Goal: Information Seeking & Learning: Find specific fact

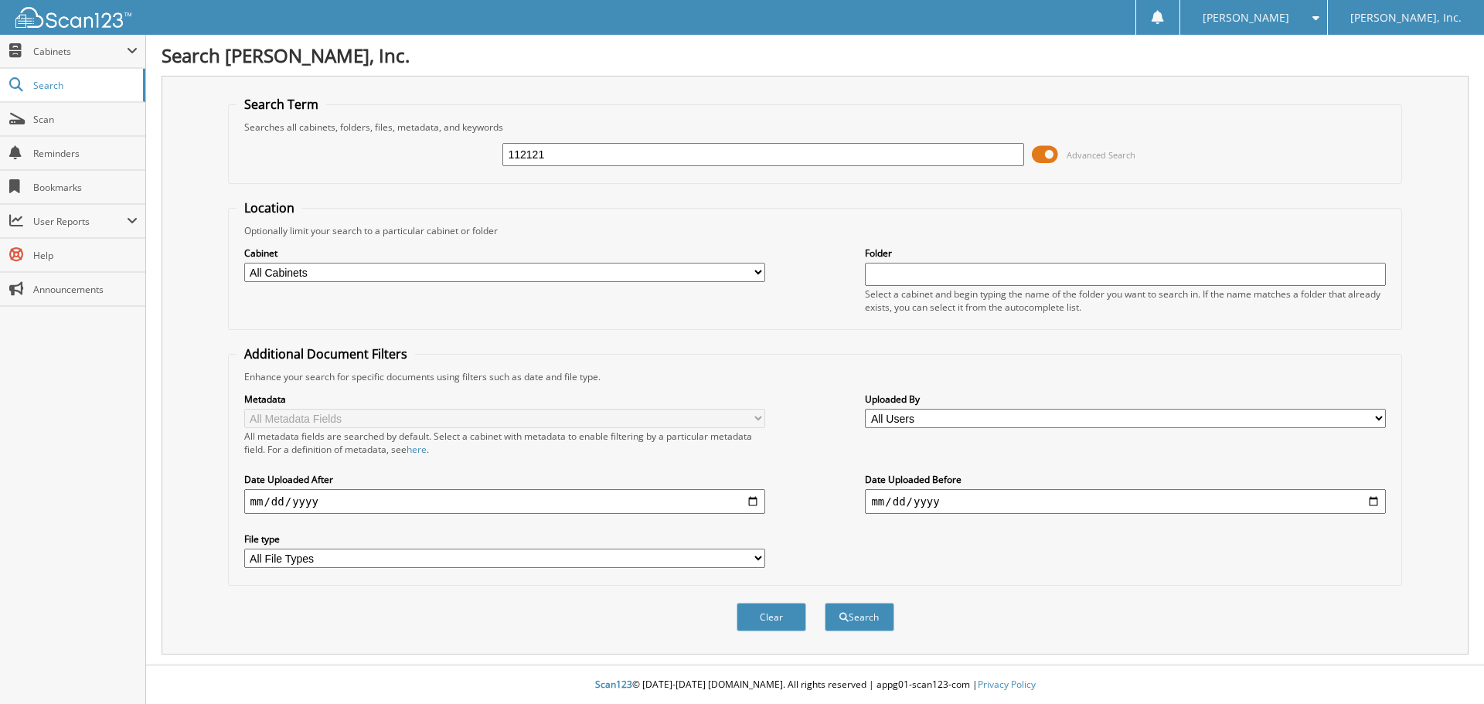
type input "112121"
click at [825, 603] on button "Search" at bounding box center [860, 617] width 70 height 29
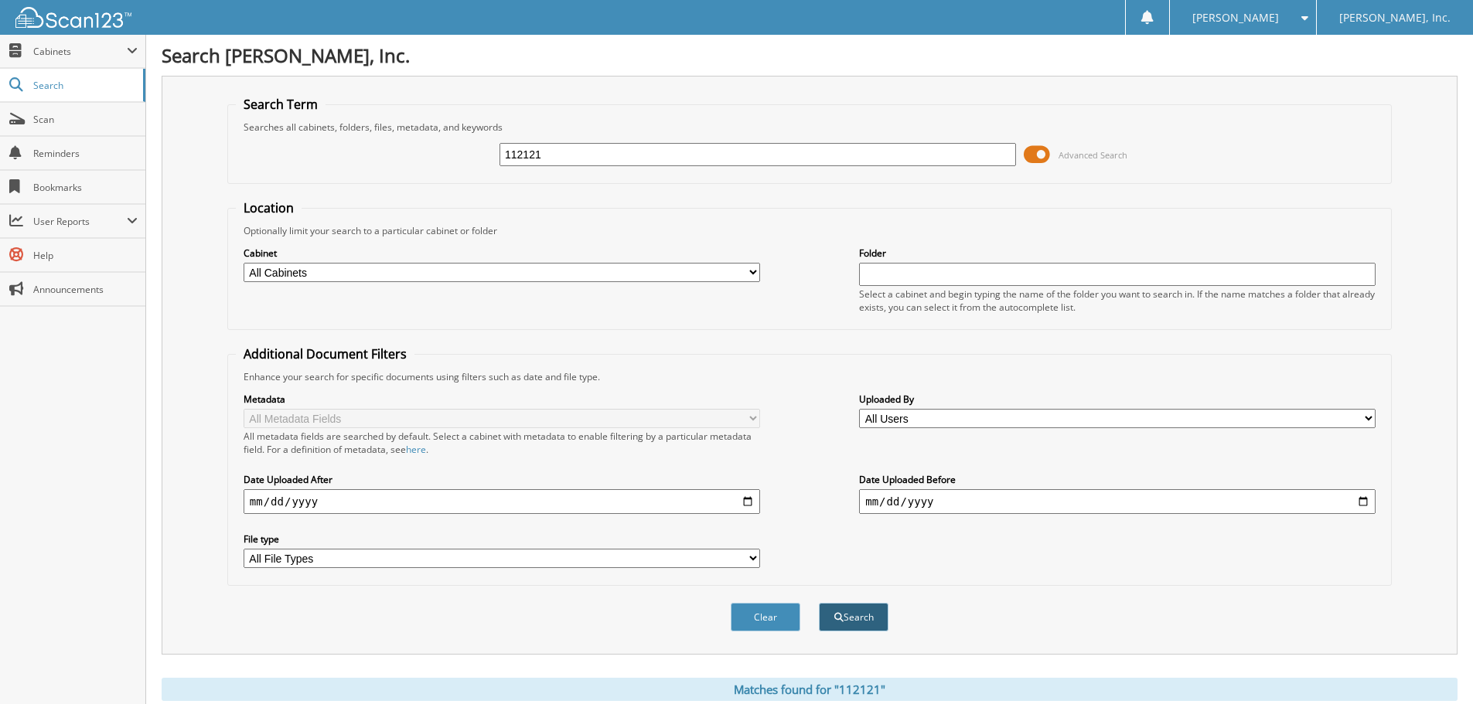
click at [847, 620] on button "Search" at bounding box center [854, 617] width 70 height 29
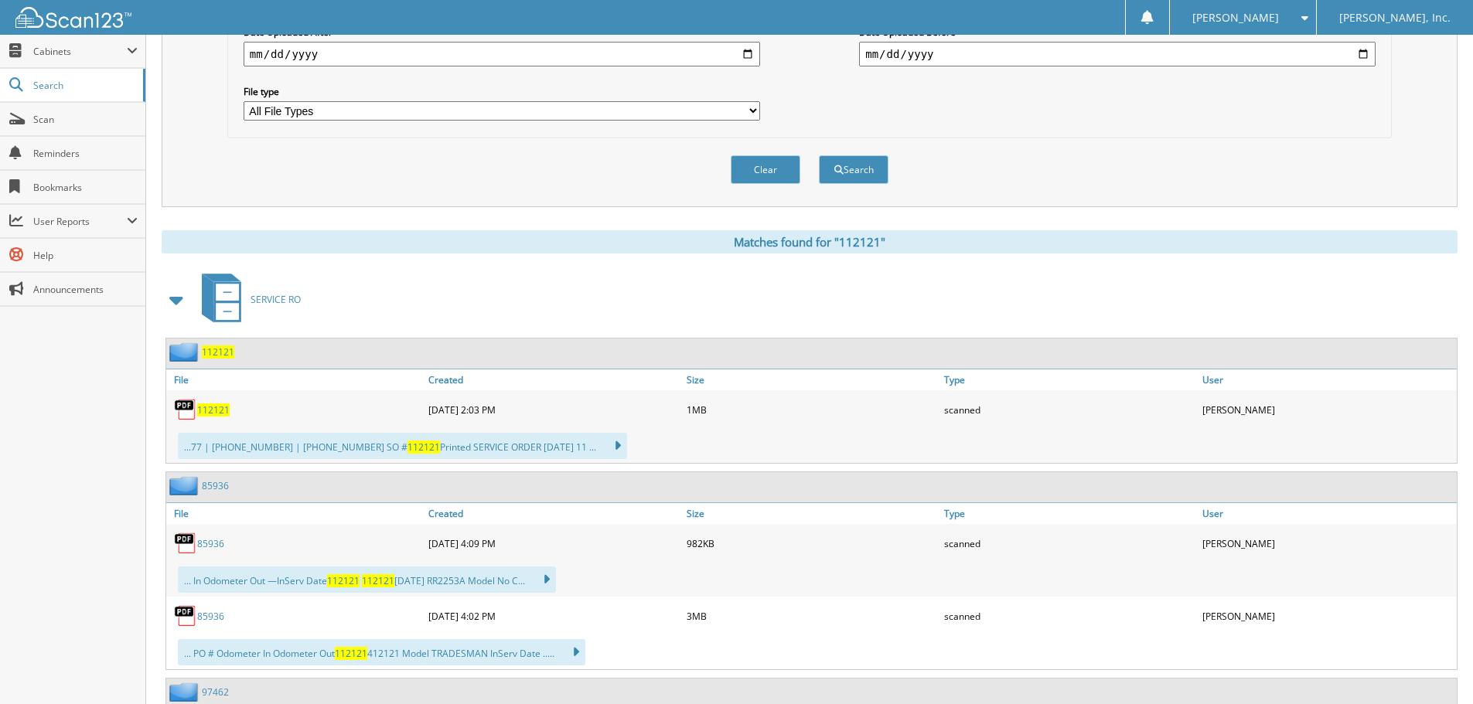
scroll to position [464, 0]
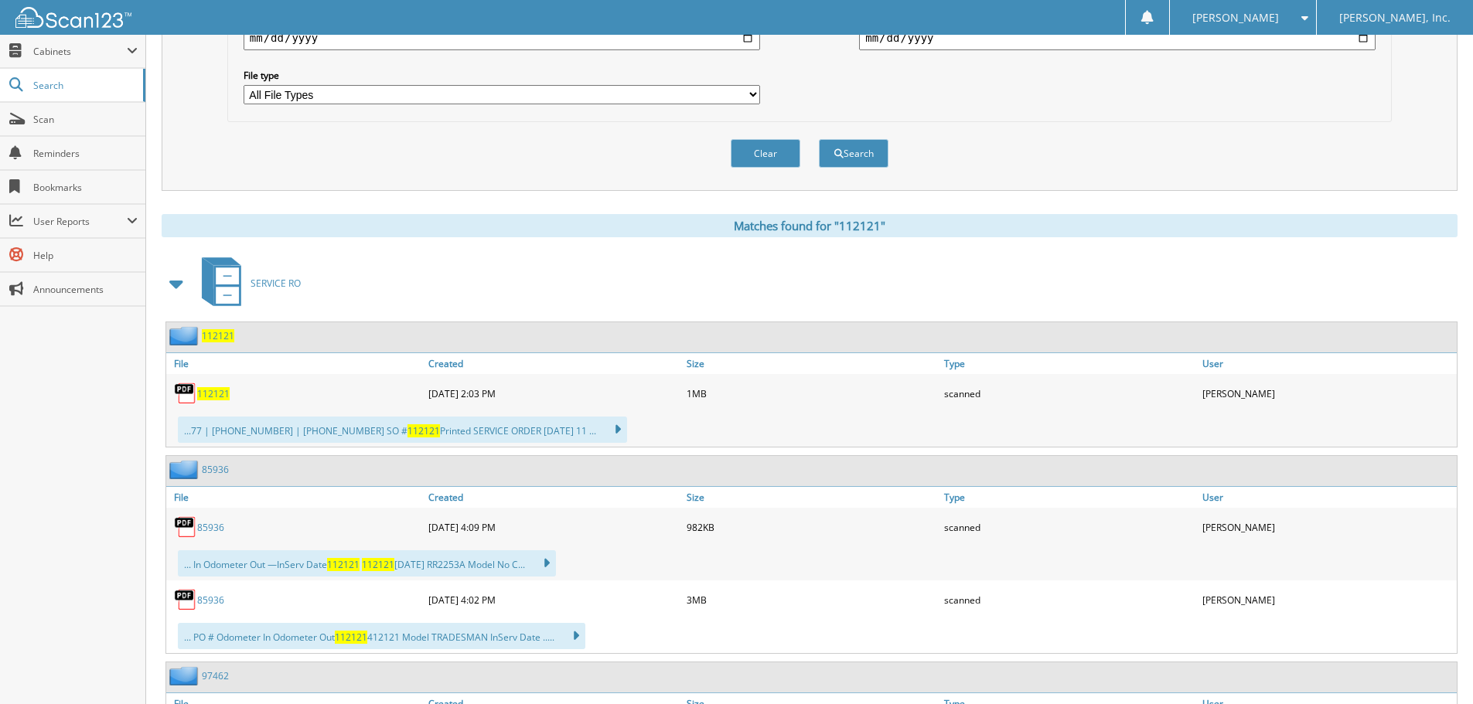
click at [213, 397] on span "112121" at bounding box center [213, 393] width 32 height 13
click at [218, 340] on span "112121" at bounding box center [218, 335] width 32 height 13
